Goal: Task Accomplishment & Management: Use online tool/utility

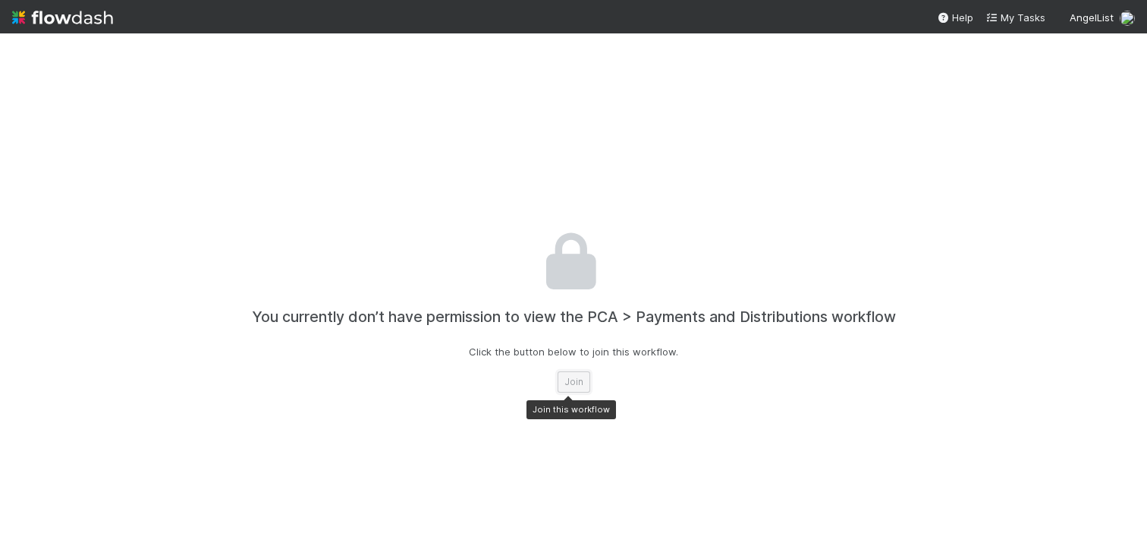
click at [571, 383] on button "Join" at bounding box center [574, 381] width 33 height 21
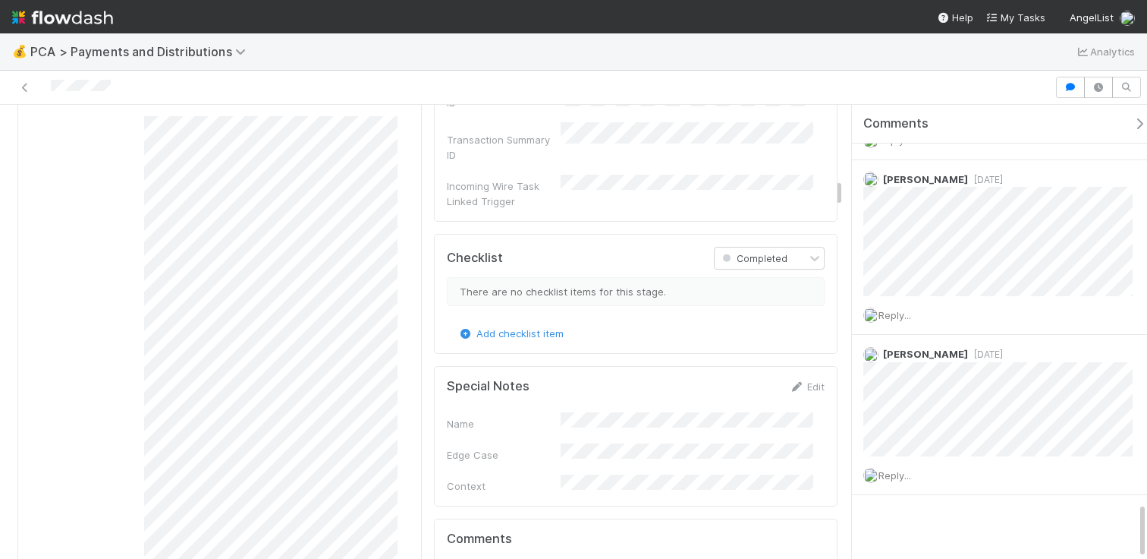
scroll to position [1757, 0]
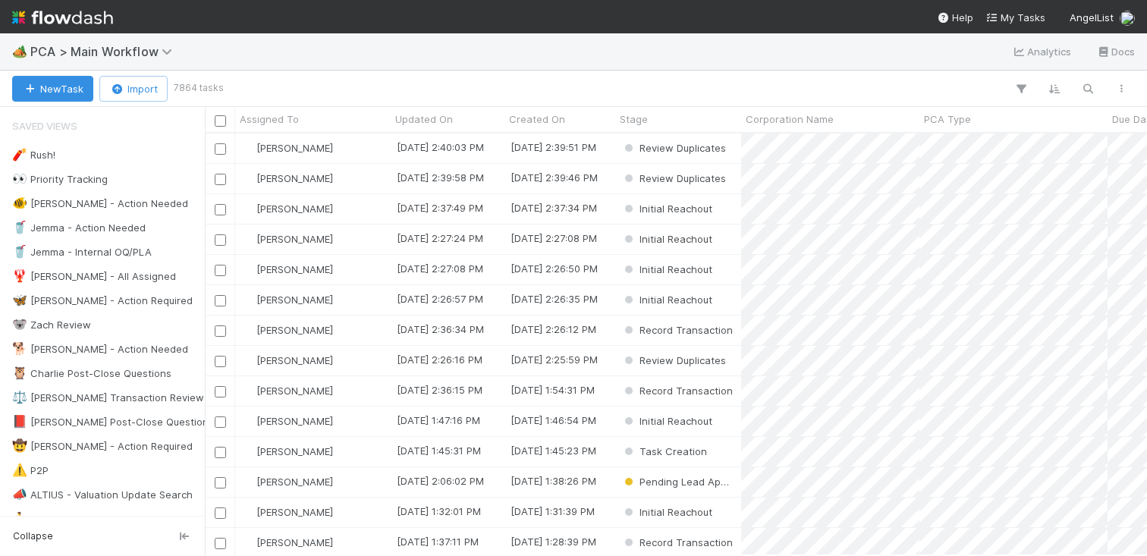
scroll to position [411, 931]
click at [1094, 82] on icon "button" at bounding box center [1088, 89] width 15 height 14
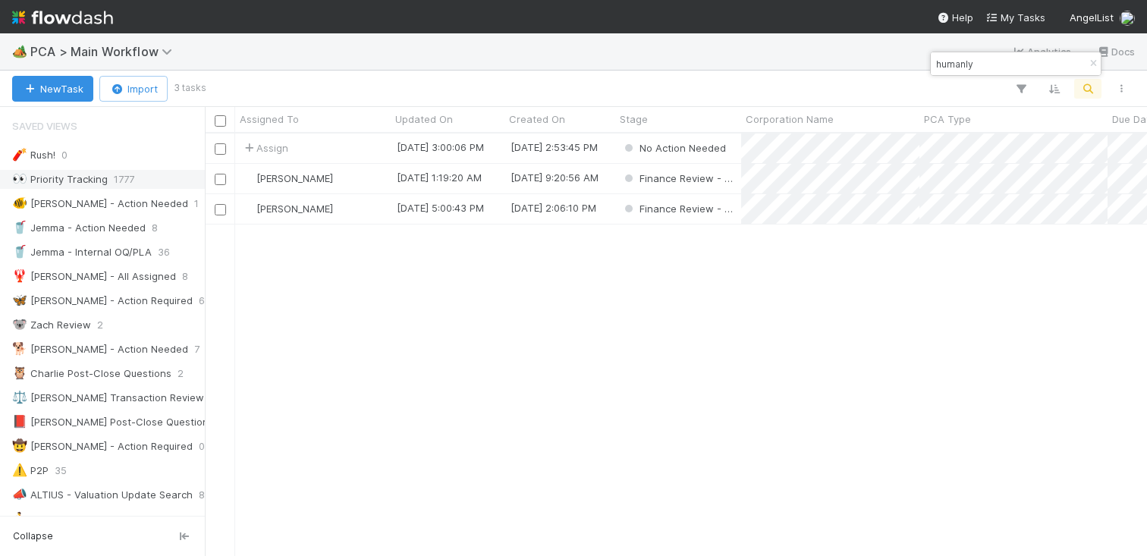
type input "humanly"
